Goal: Task Accomplishment & Management: Manage account settings

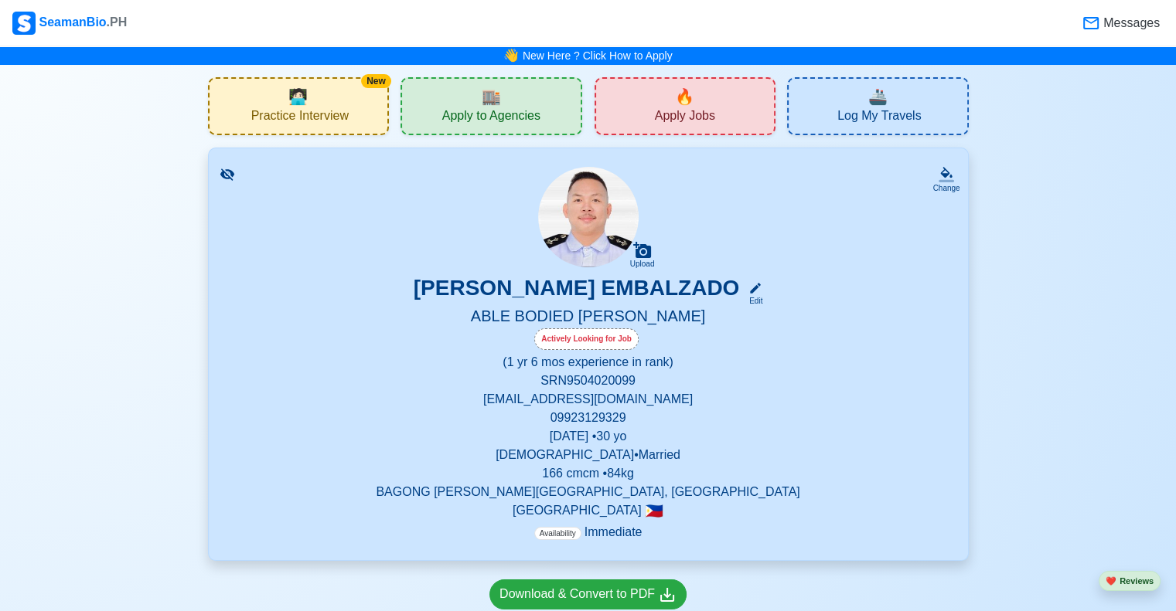
click at [794, 281] on div "[PERSON_NAME] EMBALZADO Edit" at bounding box center [588, 291] width 722 height 32
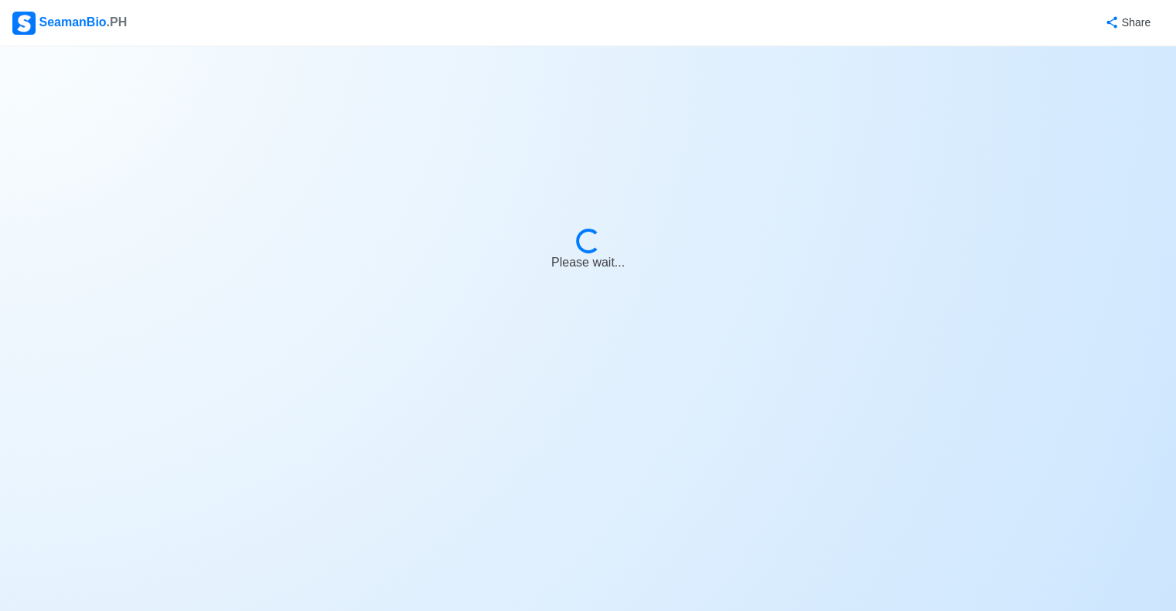
select select "Actively Looking for Job"
select select "Visible for Hiring"
select select "Married"
select select "[DEMOGRAPHIC_DATA]"
select select "PH"
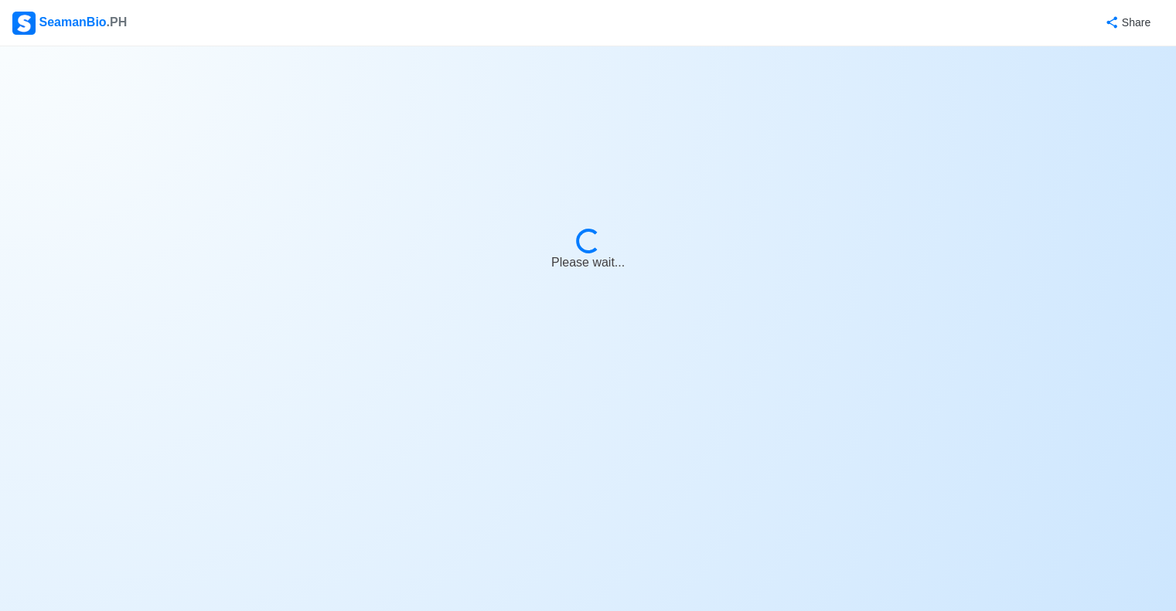
select select "1"
select select "6"
select select "4102416000000"
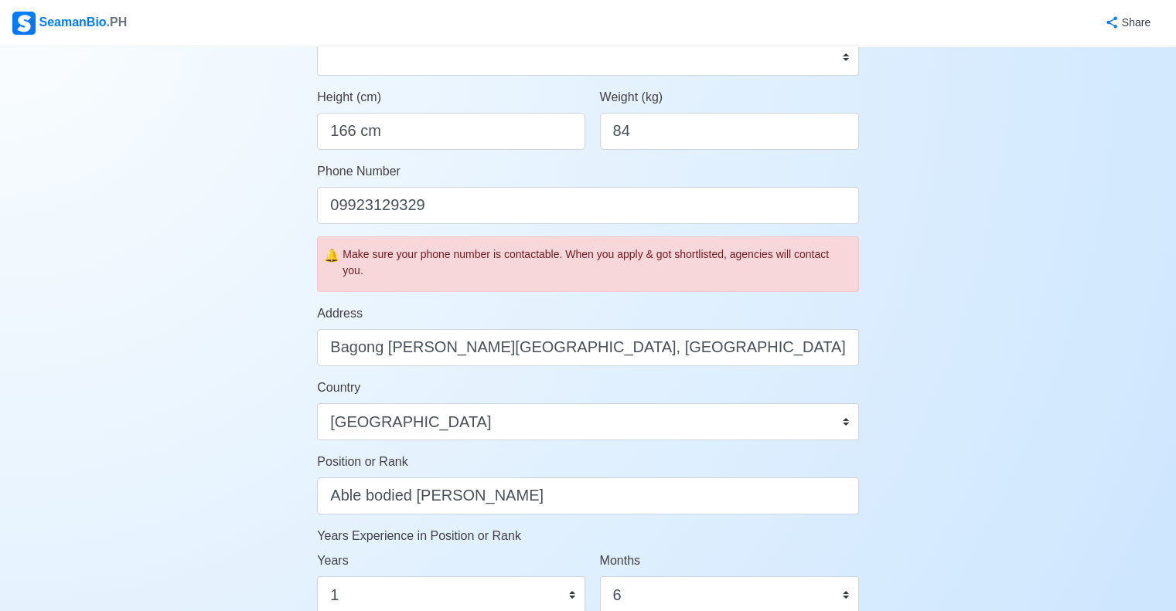
scroll to position [397, 0]
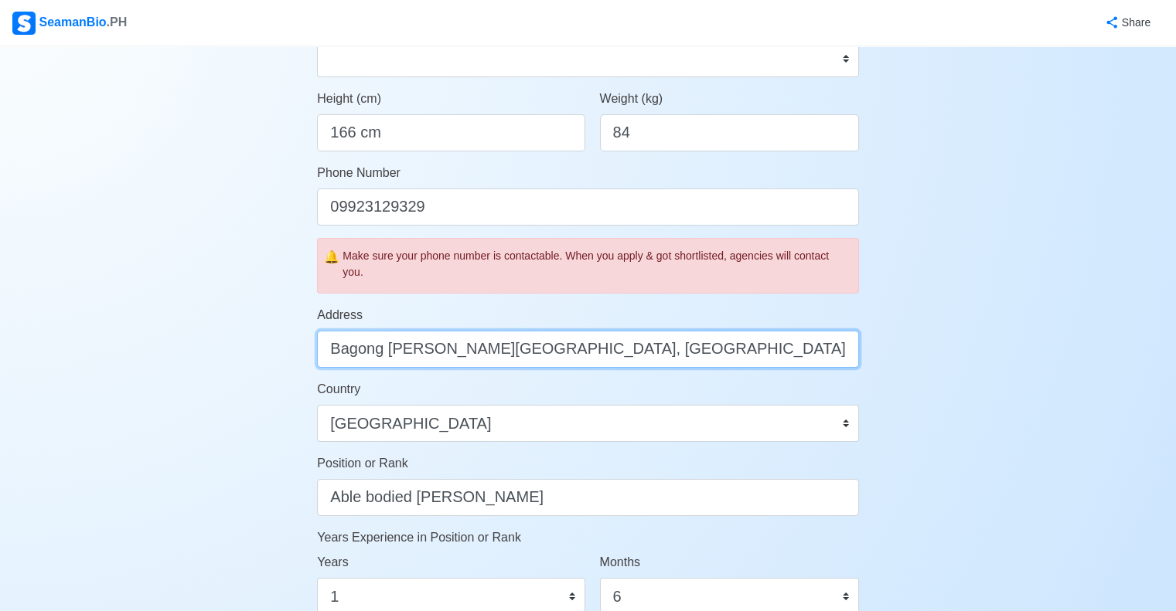
click at [709, 349] on input "Bagong [PERSON_NAME][GEOGRAPHIC_DATA], [GEOGRAPHIC_DATA]" at bounding box center [588, 349] width 542 height 37
type input "B"
click at [750, 358] on input "Blk [STREET_ADDRESS] (BASECO)" at bounding box center [588, 349] width 542 height 37
type input "Blk [STREET_ADDRESS]"
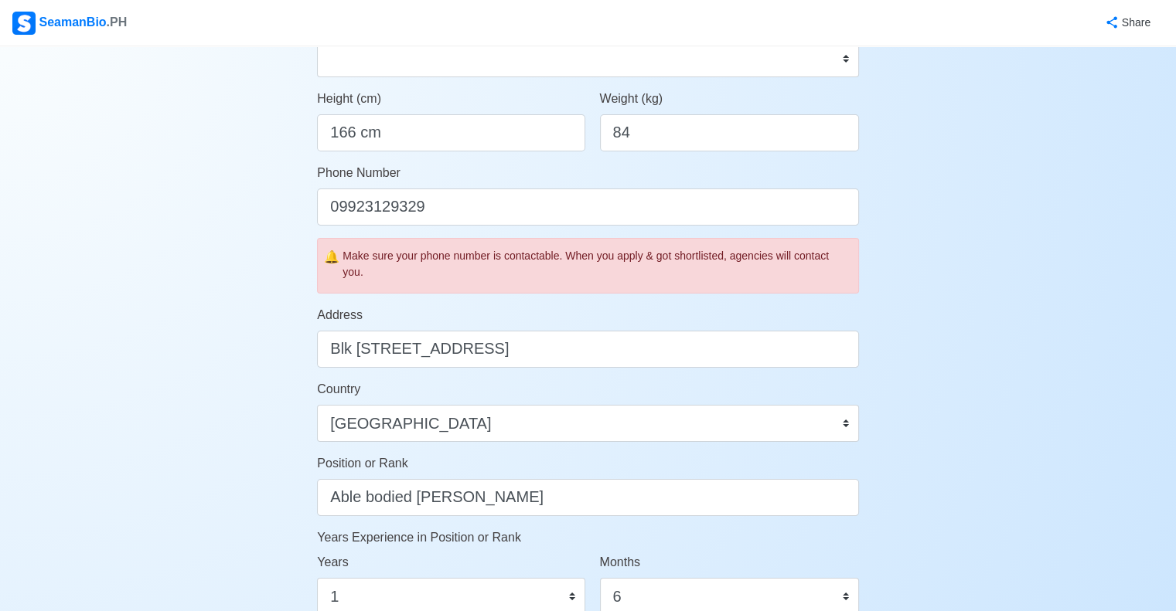
click at [1016, 290] on div "Account Setup 🗂️ Your Job Status Onboard Actively Looking for Job Not Looking f…" at bounding box center [588, 354] width 1176 height 1410
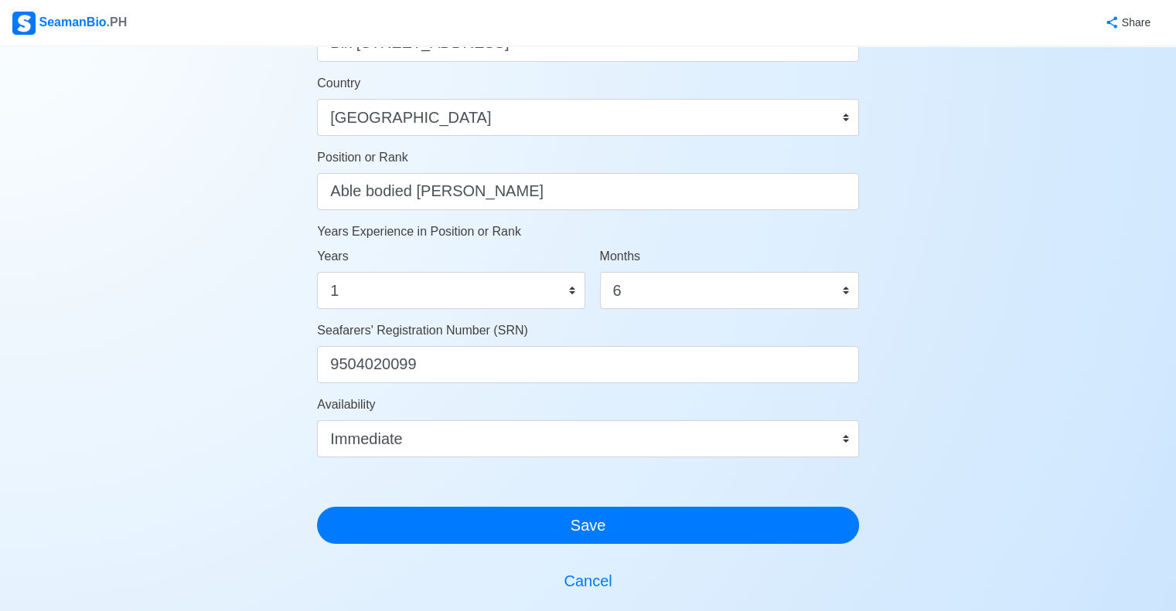
scroll to position [705, 0]
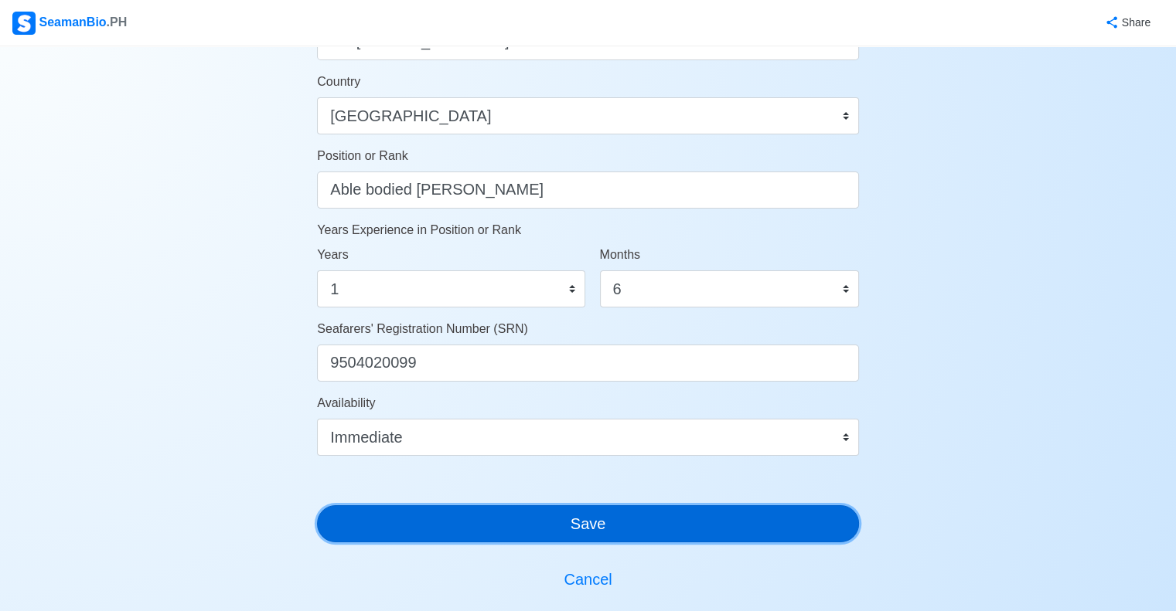
click at [692, 518] on button "Save" at bounding box center [588, 523] width 542 height 37
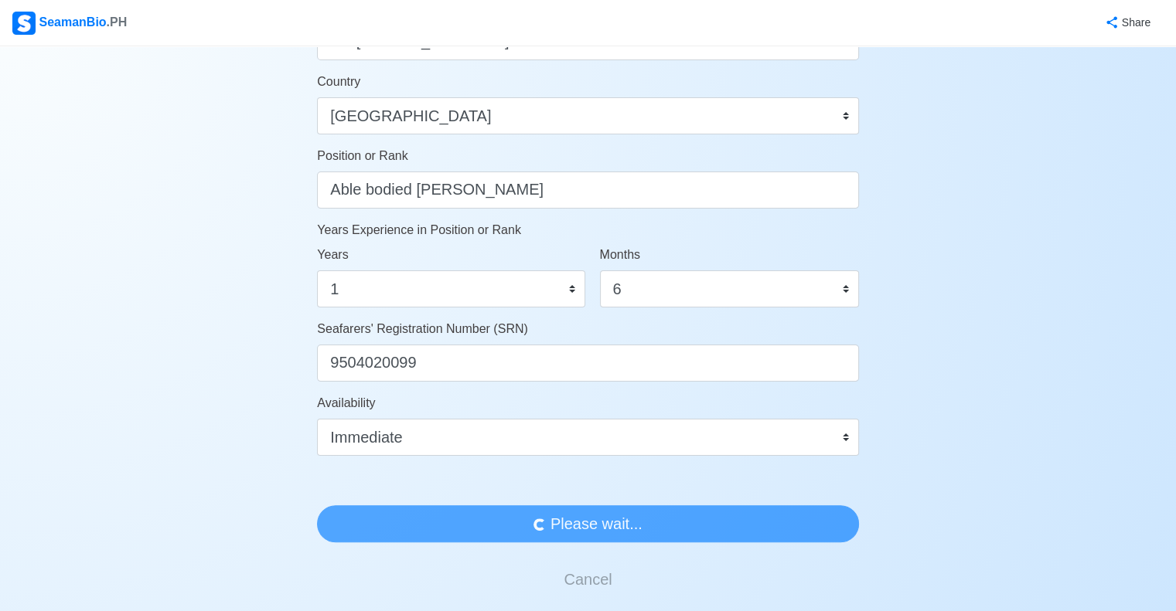
scroll to position [0, 0]
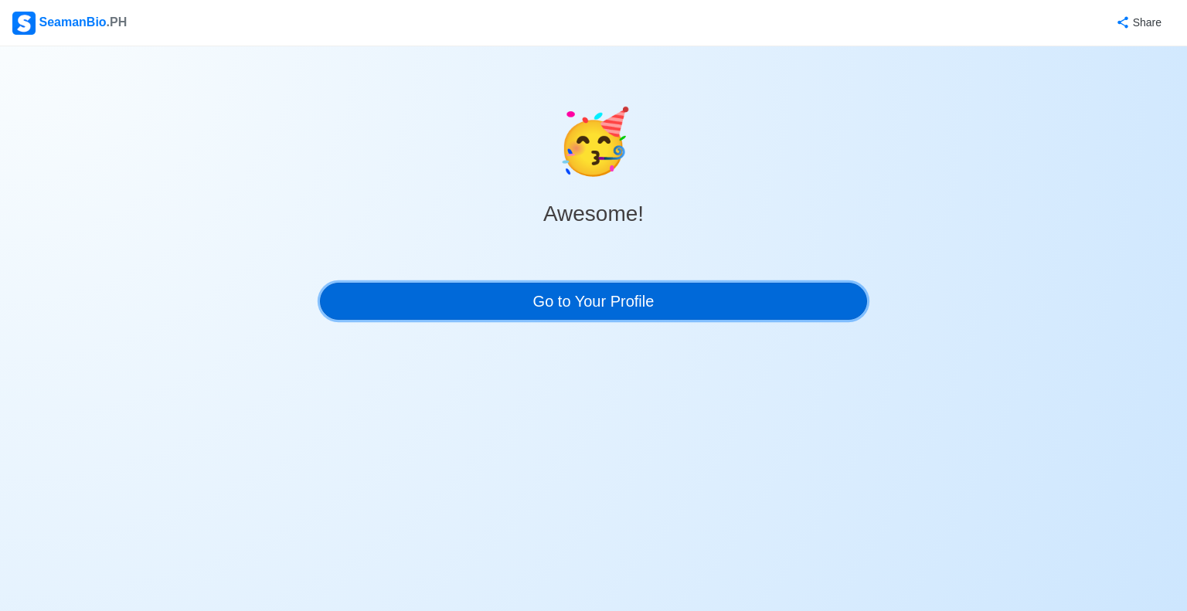
click at [699, 308] on link "Go to Your Profile" at bounding box center [593, 301] width 547 height 37
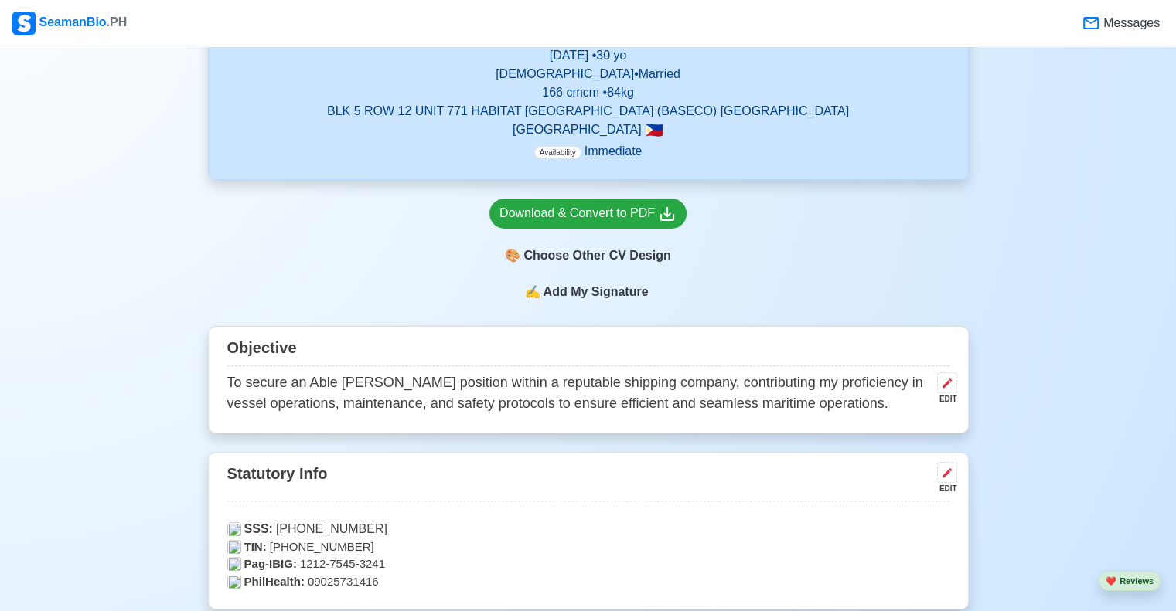
scroll to position [376, 0]
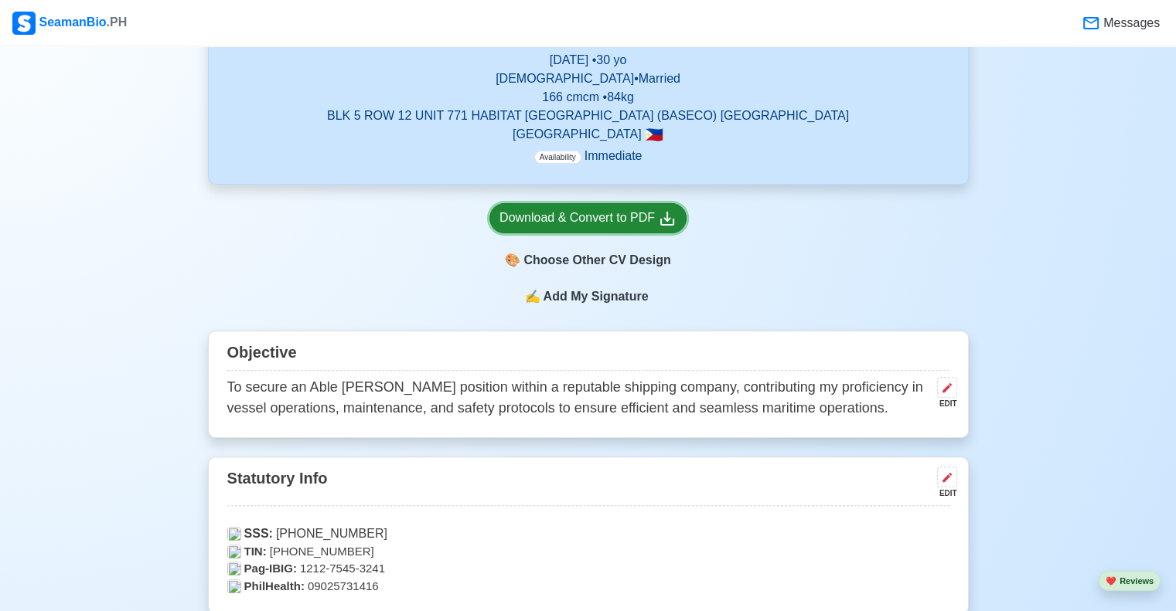
click at [553, 222] on div "Download & Convert to PDF" at bounding box center [587, 218] width 177 height 19
